Goal: Task Accomplishment & Management: Manage account settings

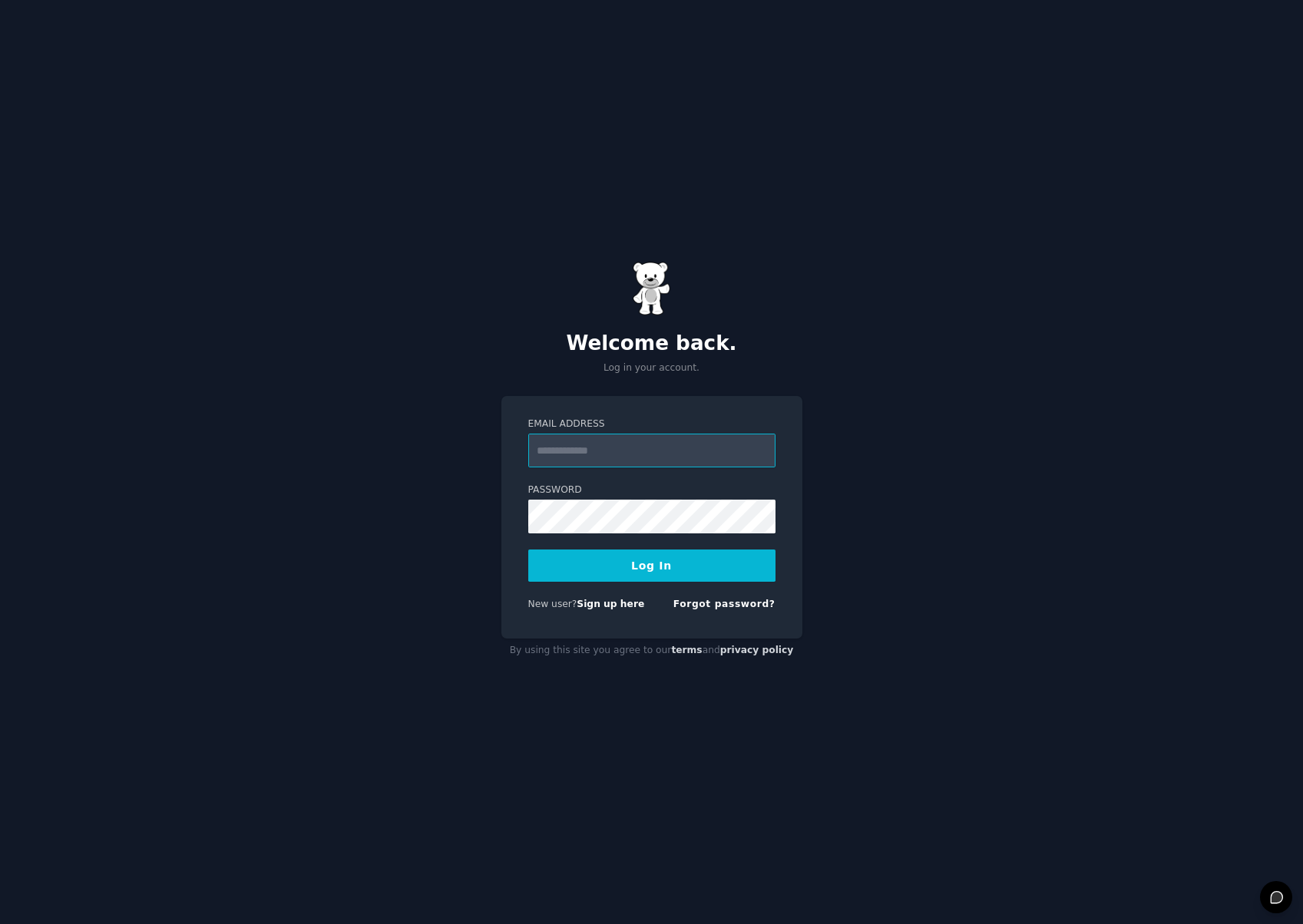
type input "**********"
click at [680, 564] on button "Log In" at bounding box center [652, 565] width 247 height 32
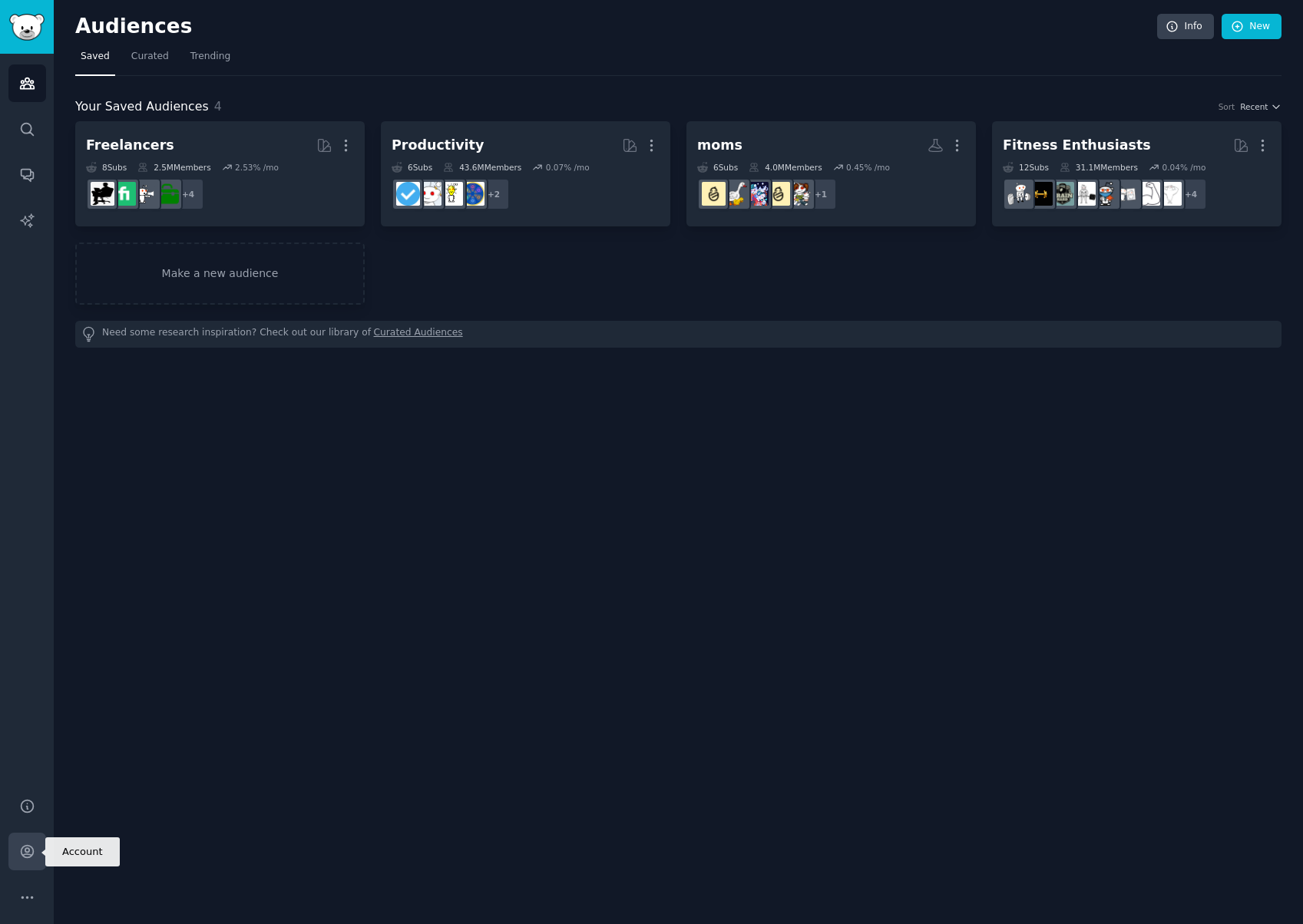
click at [35, 859] on link "Account" at bounding box center [28, 852] width 38 height 38
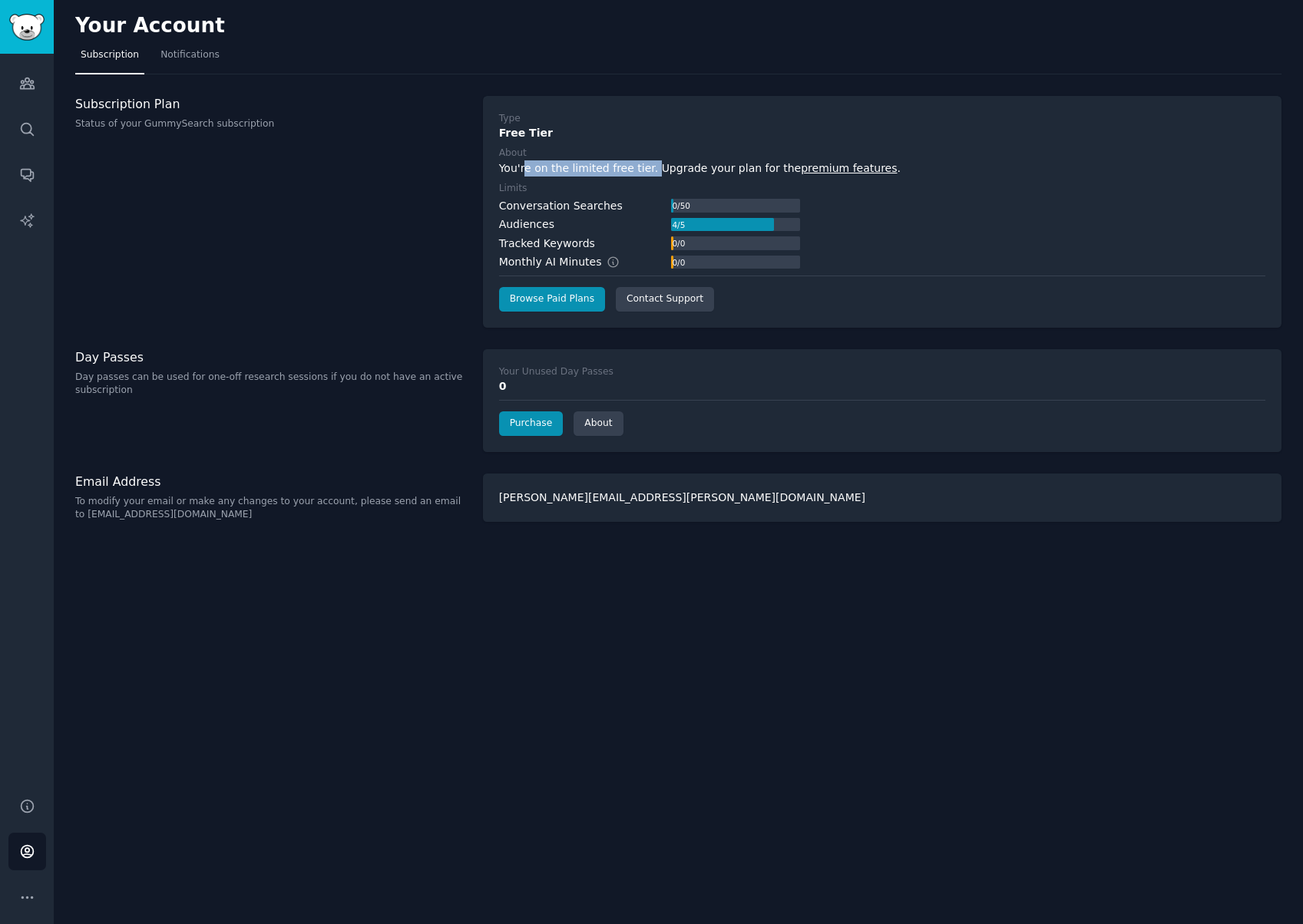
drag, startPoint x: 523, startPoint y: 171, endPoint x: 646, endPoint y: 170, distance: 123.0
click at [646, 170] on div "You're on the limited free tier. Upgrade your plan for the premium features ." at bounding box center [882, 168] width 766 height 16
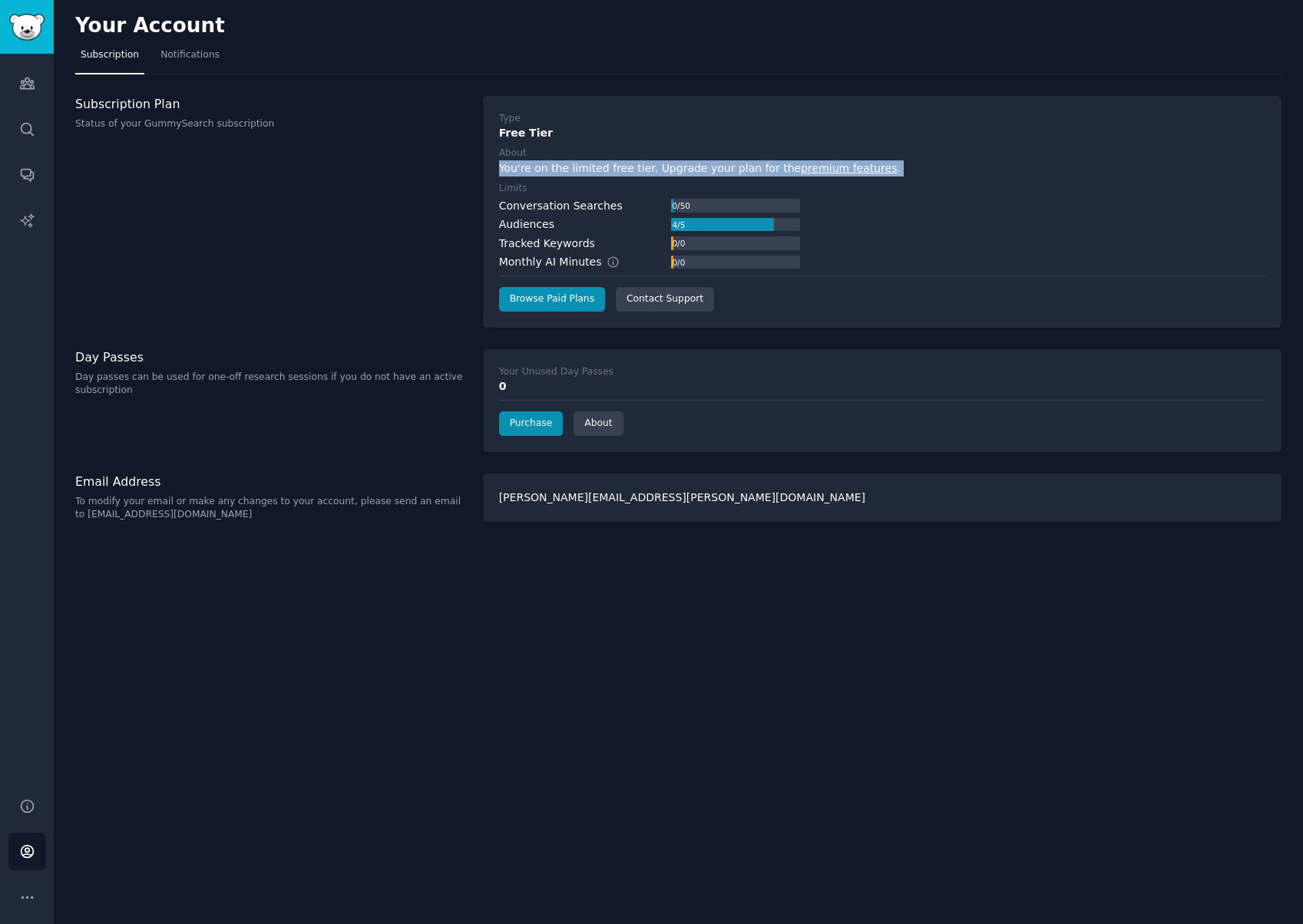
click at [646, 170] on div "You're on the limited free tier. Upgrade your plan for the premium features ." at bounding box center [882, 168] width 766 height 16
click at [652, 170] on div "You're on the limited free tier. Upgrade your plan for the premium features ." at bounding box center [882, 168] width 766 height 16
